Goal: Check status: Check status

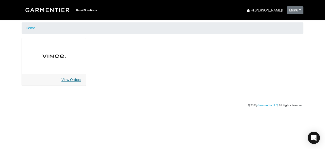
click at [70, 80] on link "View Orders" at bounding box center [71, 79] width 20 height 4
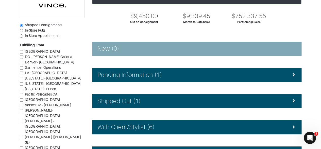
scroll to position [46, 0]
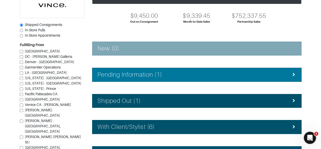
click at [275, 76] on div "Pending Information (1)" at bounding box center [197, 74] width 199 height 7
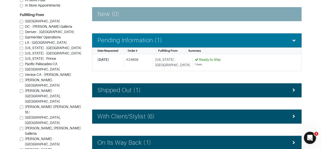
scroll to position [81, 0]
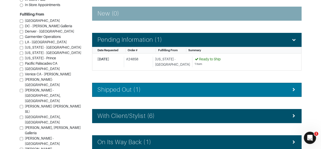
click at [270, 86] on div "Shipped Out (1)" at bounding box center [197, 89] width 199 height 7
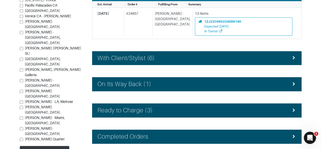
scroll to position [177, 0]
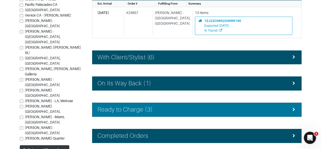
click at [272, 107] on div "Ready to Charge (3)" at bounding box center [197, 109] width 199 height 7
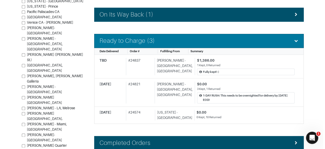
scroll to position [246, 0]
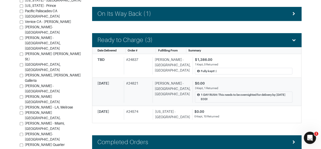
click at [267, 81] on div "$0.00" at bounding box center [244, 83] width 98 height 5
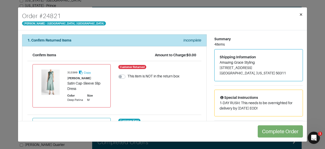
click at [301, 18] on span "×" at bounding box center [301, 14] width 4 height 7
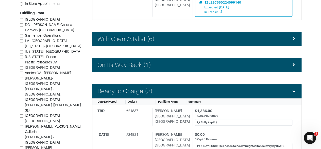
scroll to position [194, 0]
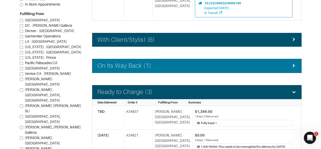
click at [275, 64] on div "On Its Way Back (1)" at bounding box center [197, 65] width 199 height 7
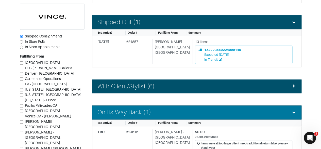
scroll to position [147, 0]
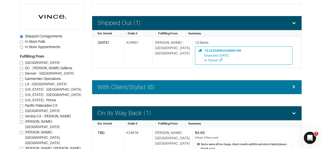
click at [270, 88] on div "With Client/Stylist (6)" at bounding box center [197, 86] width 199 height 7
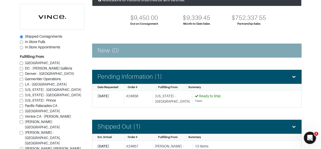
scroll to position [45, 0]
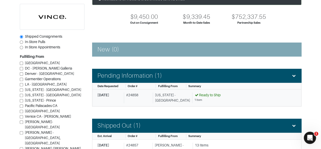
click at [244, 101] on div "Ready to Ship 1 Item" at bounding box center [242, 97] width 100 height 11
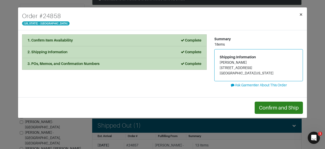
click at [301, 14] on span "×" at bounding box center [301, 14] width 4 height 7
